Goal: Task Accomplishment & Management: Manage account settings

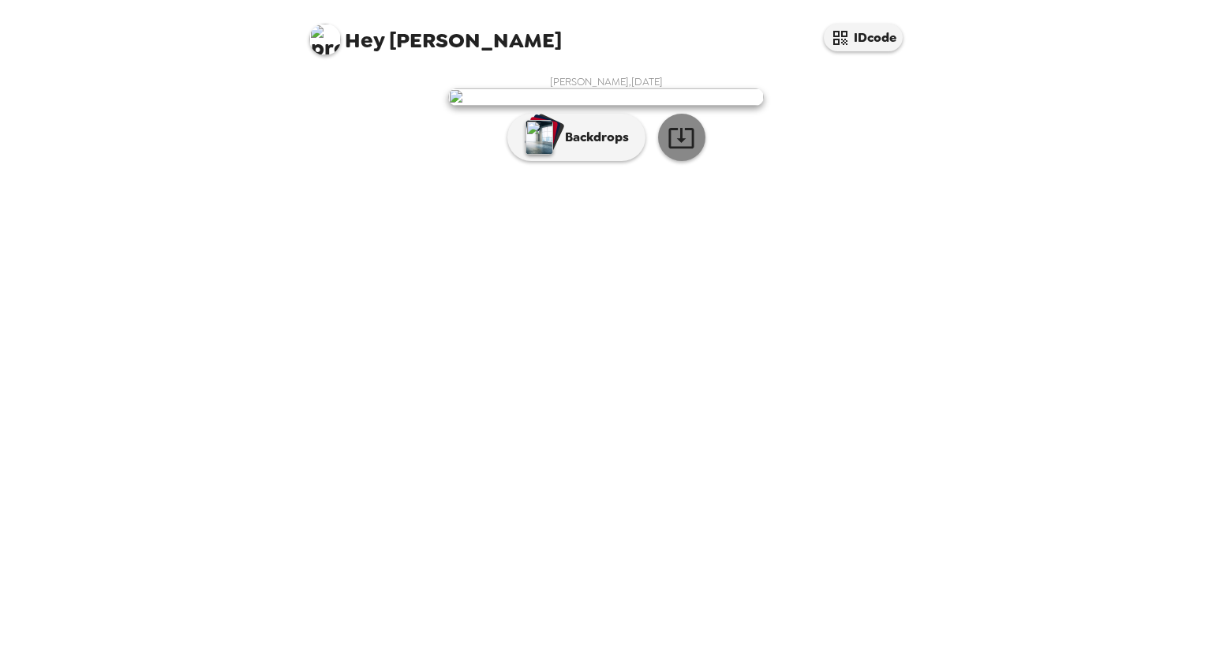
click at [666, 161] on button "button" at bounding box center [681, 137] width 47 height 47
